Goal: Task Accomplishment & Management: Manage account settings

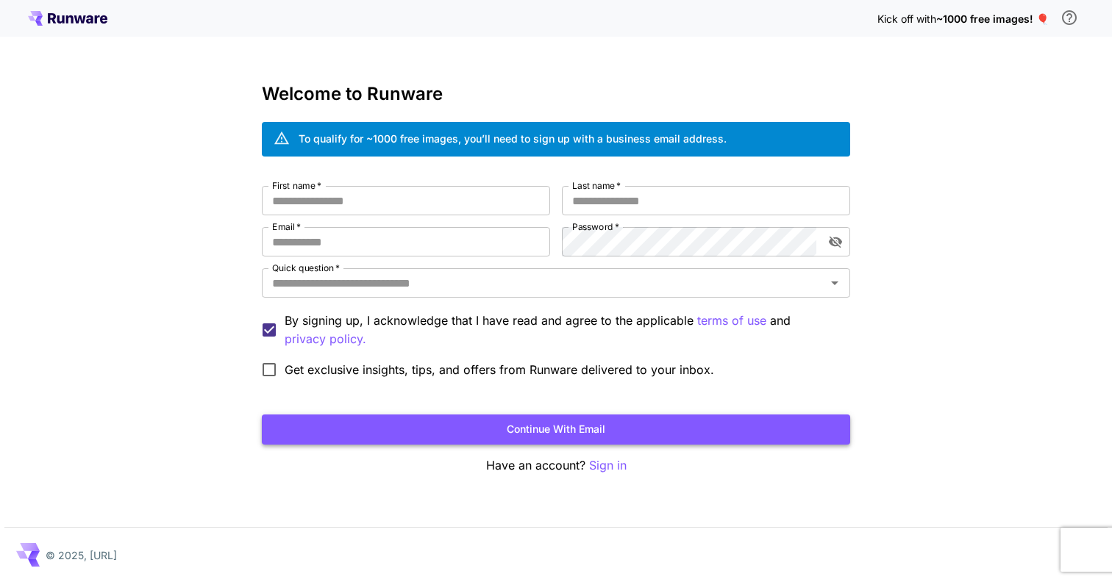
click at [575, 432] on button "Continue with email" at bounding box center [556, 430] width 588 height 30
click at [303, 247] on input "Email   *" at bounding box center [406, 241] width 288 height 29
type input "**********"
click at [484, 429] on button "Continue with email" at bounding box center [556, 430] width 588 height 30
click at [622, 205] on input "Last name   *" at bounding box center [706, 200] width 288 height 29
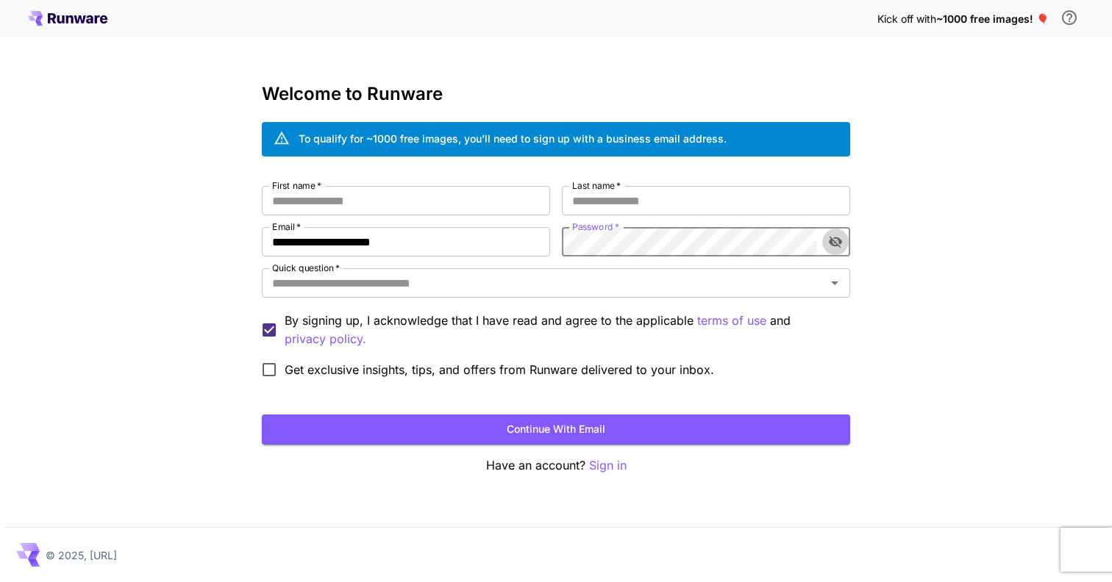
click at [835, 249] on icon "toggle password visibility" at bounding box center [835, 242] width 15 height 15
click at [684, 209] on input "Last name   *" at bounding box center [706, 200] width 288 height 29
click at [656, 211] on input "Last name   *" at bounding box center [706, 200] width 288 height 29
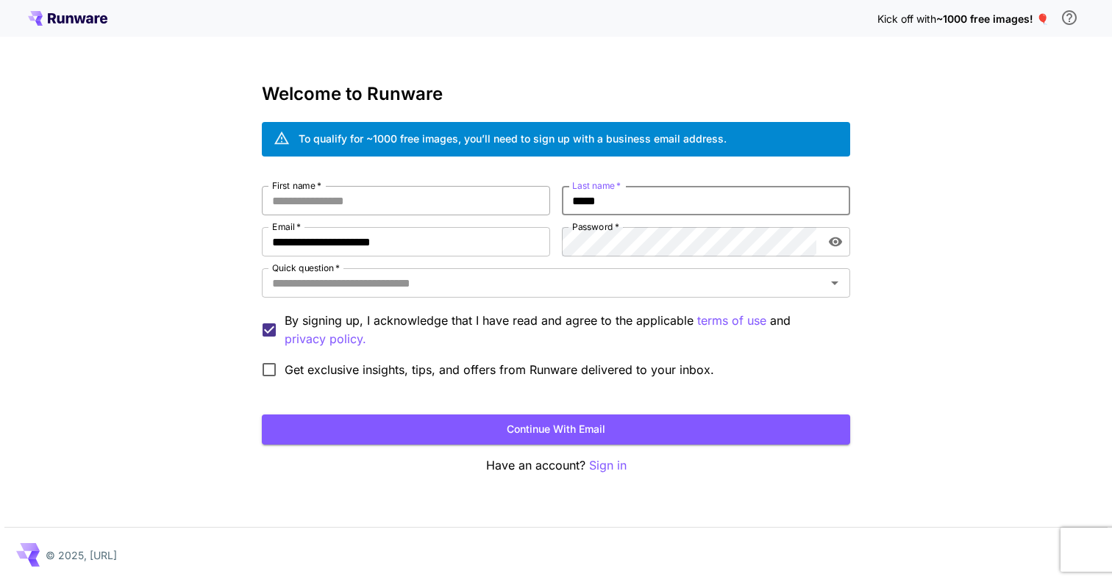
type input "*****"
click at [525, 190] on input "First name   *" at bounding box center [406, 200] width 288 height 29
click at [832, 278] on icon "Open" at bounding box center [835, 283] width 18 height 18
type input "****"
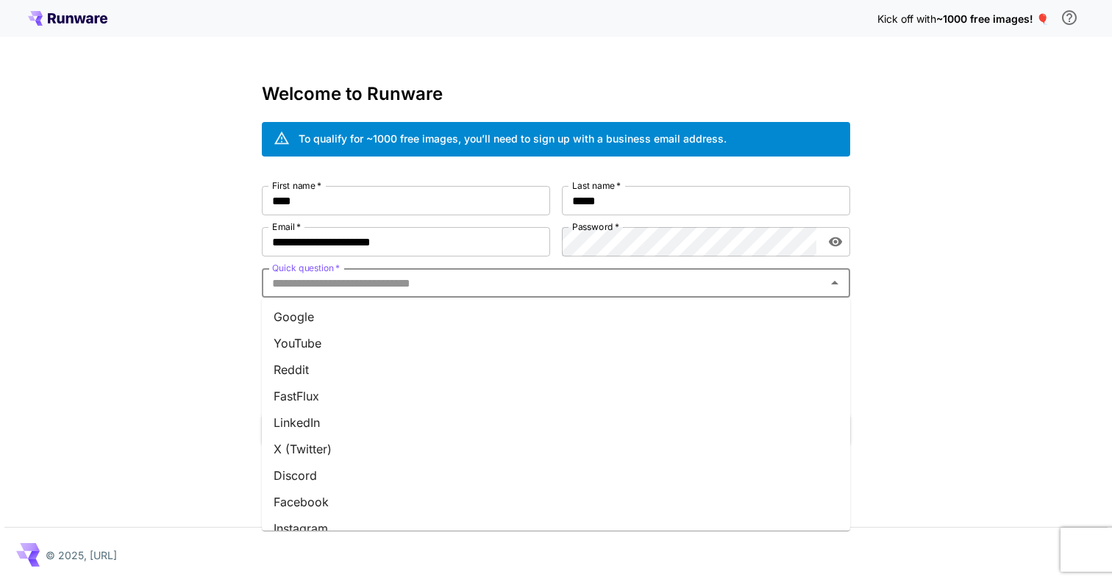
click at [562, 321] on li "Google" at bounding box center [556, 317] width 588 height 26
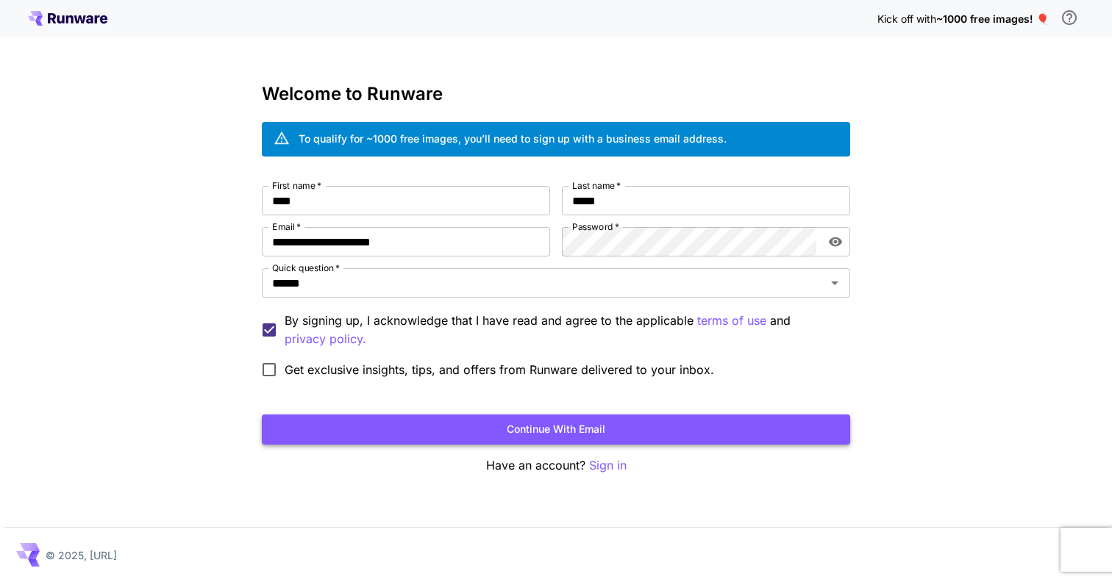
click at [304, 426] on button "Continue with email" at bounding box center [556, 430] width 588 height 30
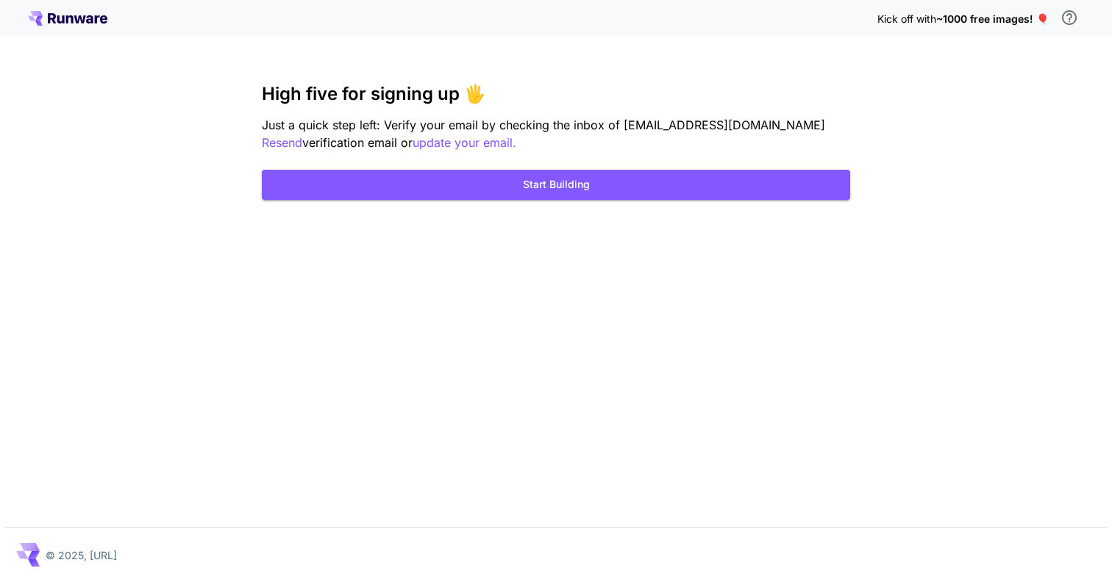
click at [658, 227] on div "Kick off with ~1000 free images! 🎈 High five for signing up 🖐️ Just a quick ste…" at bounding box center [556, 291] width 1112 height 582
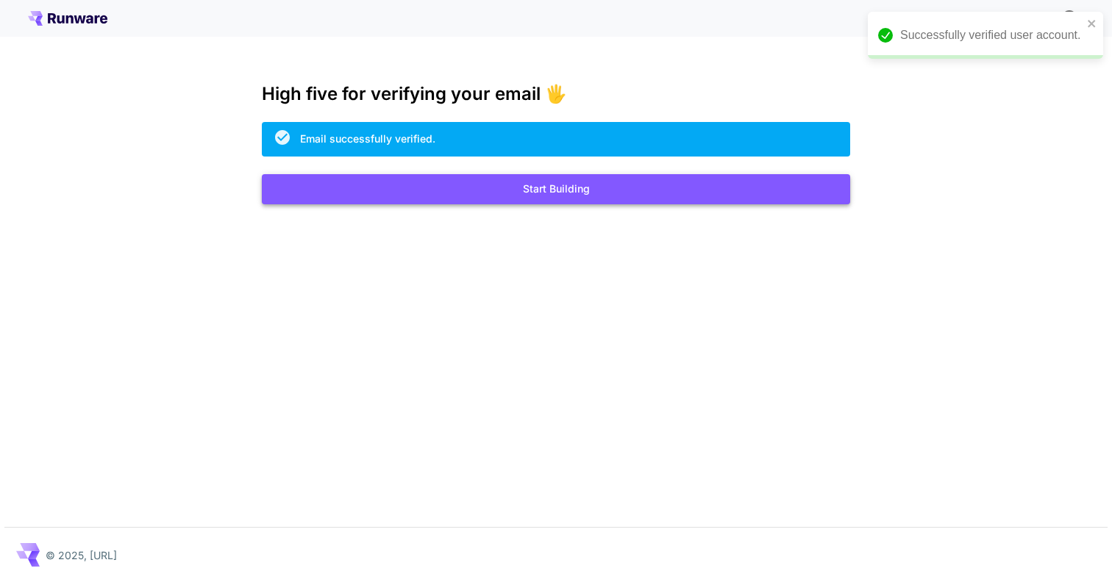
click at [552, 193] on button "Start Building" at bounding box center [556, 189] width 588 height 30
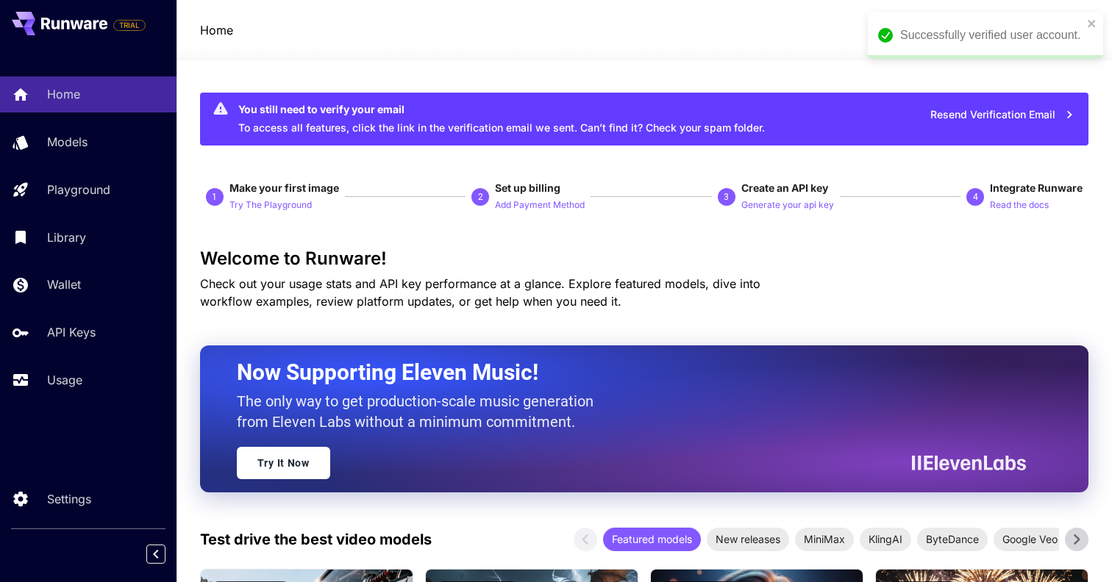
click at [1086, 18] on div "Successfully verified user account." at bounding box center [985, 35] width 235 height 47
click at [1092, 23] on icon "close" at bounding box center [1090, 23] width 7 height 7
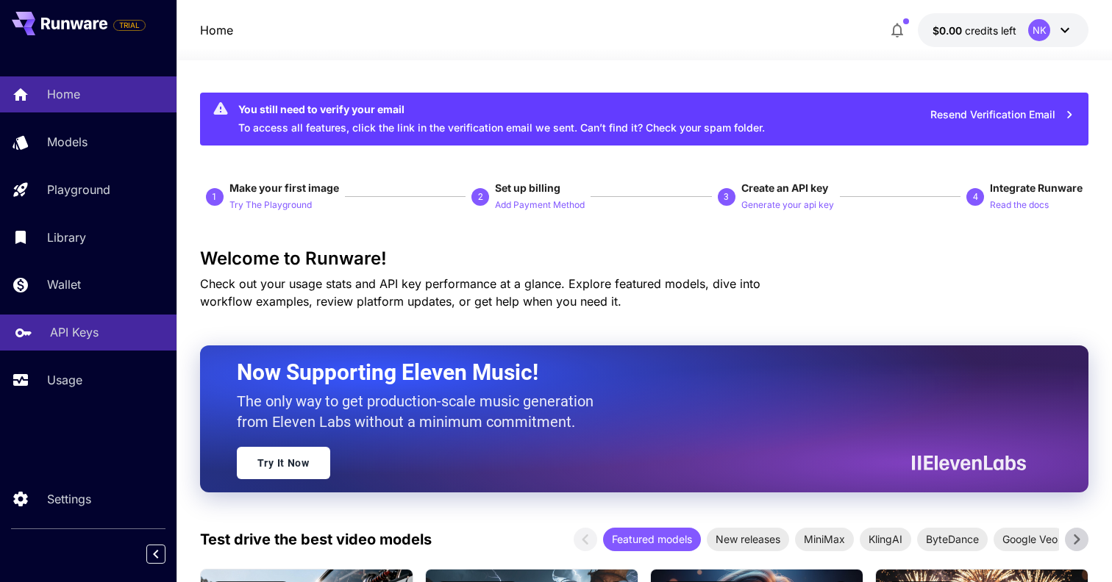
click at [82, 328] on p "API Keys" at bounding box center [74, 332] width 49 height 18
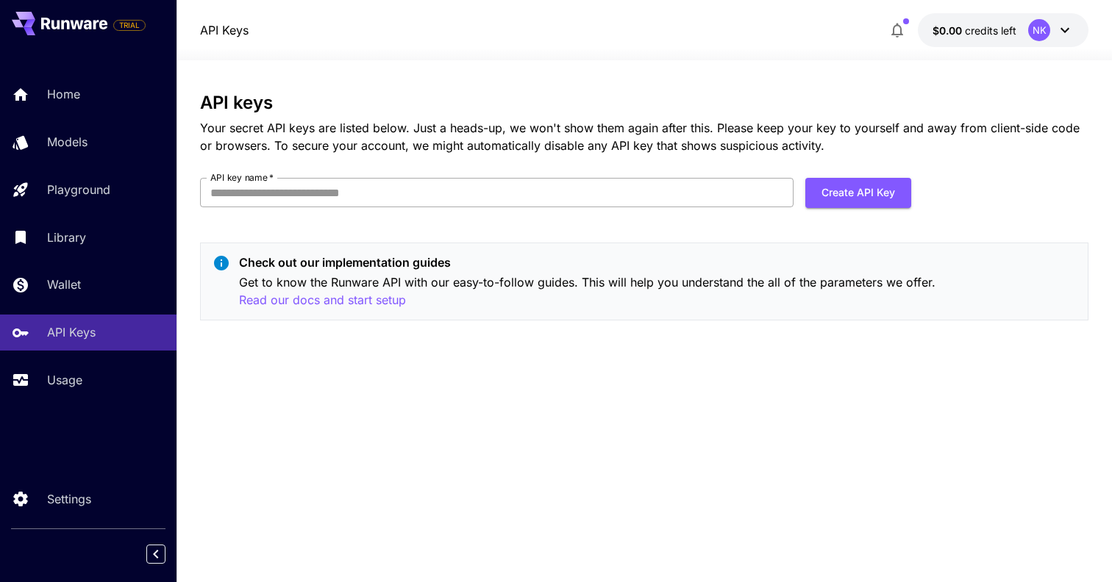
click at [646, 197] on input "API key name   *" at bounding box center [496, 192] width 593 height 29
drag, startPoint x: 774, startPoint y: 194, endPoint x: 786, endPoint y: 194, distance: 11.8
click at [776, 194] on input "*******" at bounding box center [496, 192] width 593 height 29
type input "*******"
click at [857, 196] on button "Create API Key" at bounding box center [858, 193] width 106 height 30
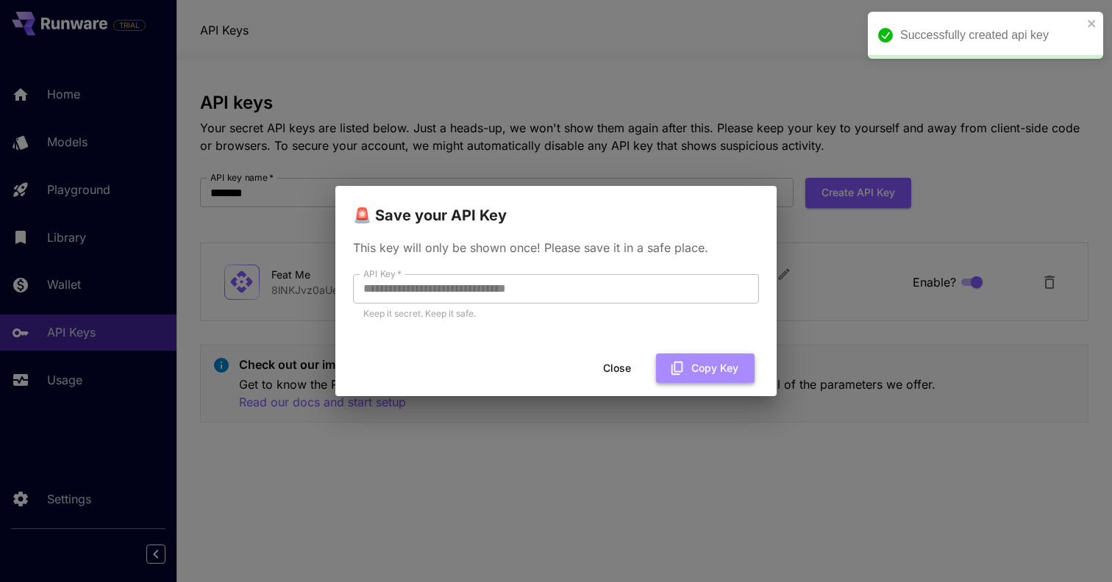
click at [699, 363] on button "Copy Key" at bounding box center [705, 369] width 99 height 30
click at [626, 368] on button "Close" at bounding box center [629, 369] width 66 height 30
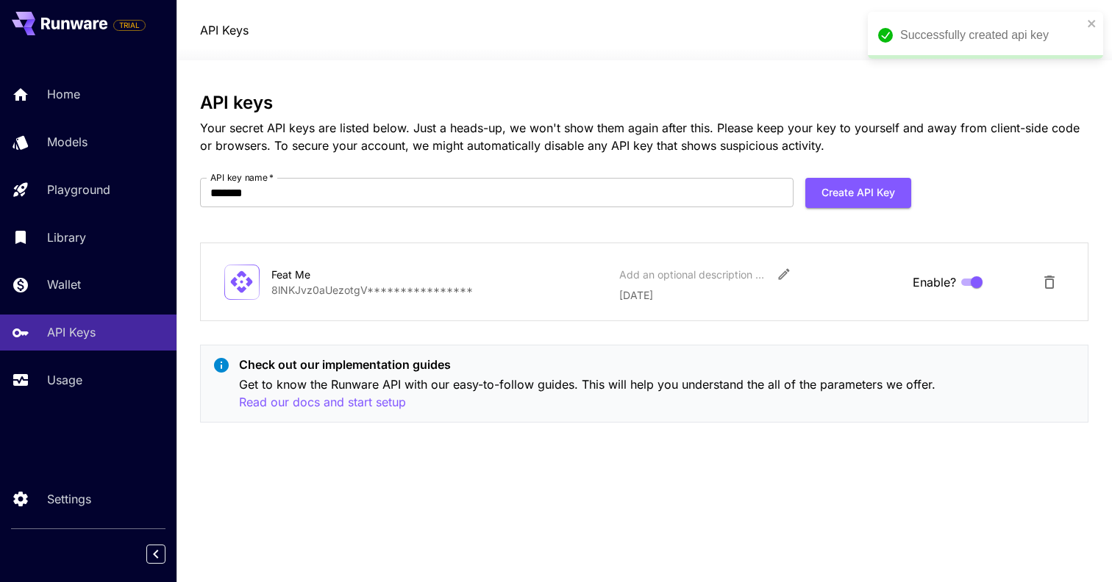
click at [465, 242] on div "**********" at bounding box center [644, 264] width 888 height 342
click at [49, 339] on link "API Keys" at bounding box center [88, 333] width 176 height 36
click at [51, 34] on button at bounding box center [60, 24] width 96 height 24
click at [56, 29] on button at bounding box center [60, 24] width 96 height 24
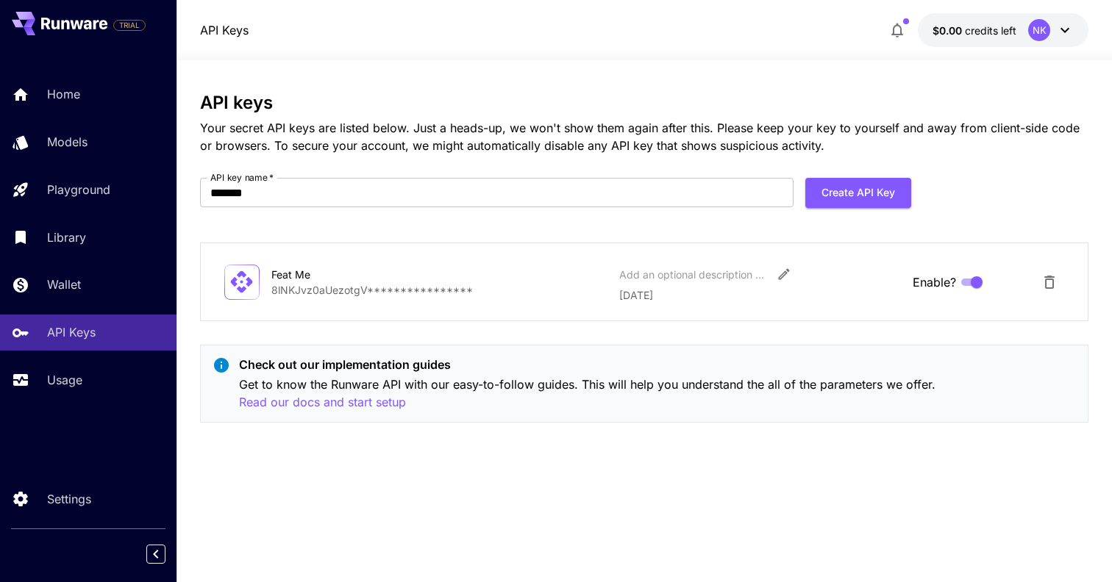
click at [56, 29] on button at bounding box center [60, 24] width 96 height 24
